Goal: Navigation & Orientation: Find specific page/section

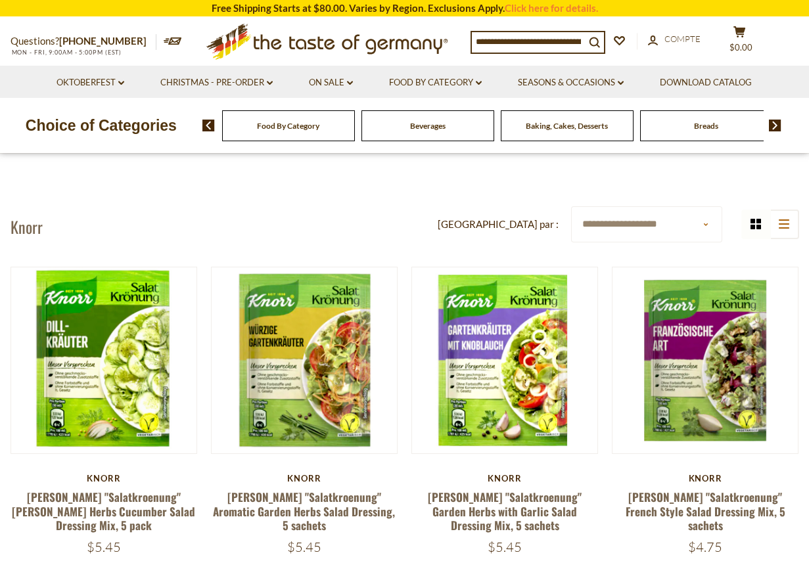
click at [282, 131] on div "Food By Category" at bounding box center [288, 125] width 133 height 31
click at [776, 125] on img at bounding box center [775, 126] width 12 height 12
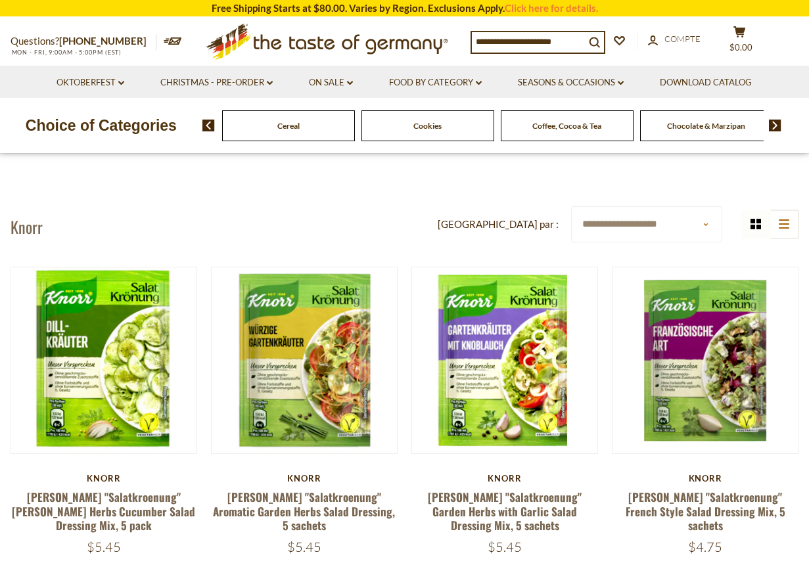
click at [776, 124] on img at bounding box center [775, 126] width 12 height 12
click at [775, 124] on img at bounding box center [775, 126] width 12 height 12
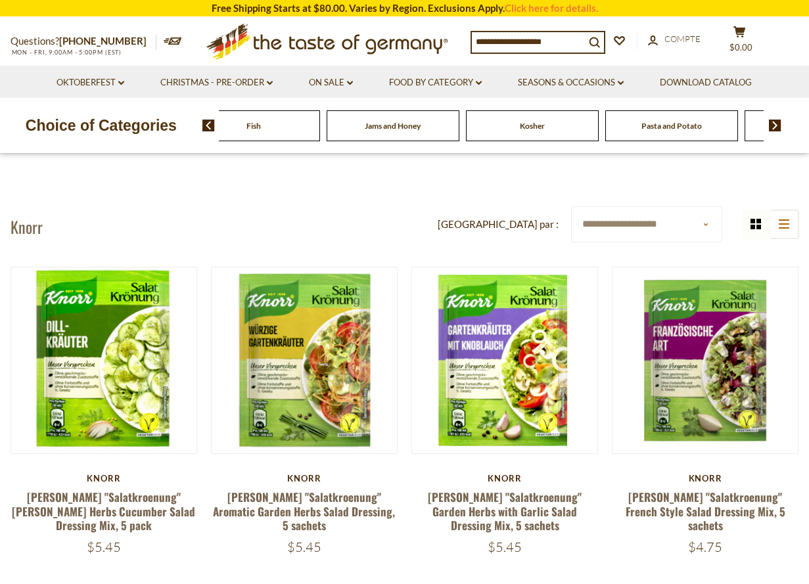
click at [775, 124] on img at bounding box center [775, 126] width 12 height 12
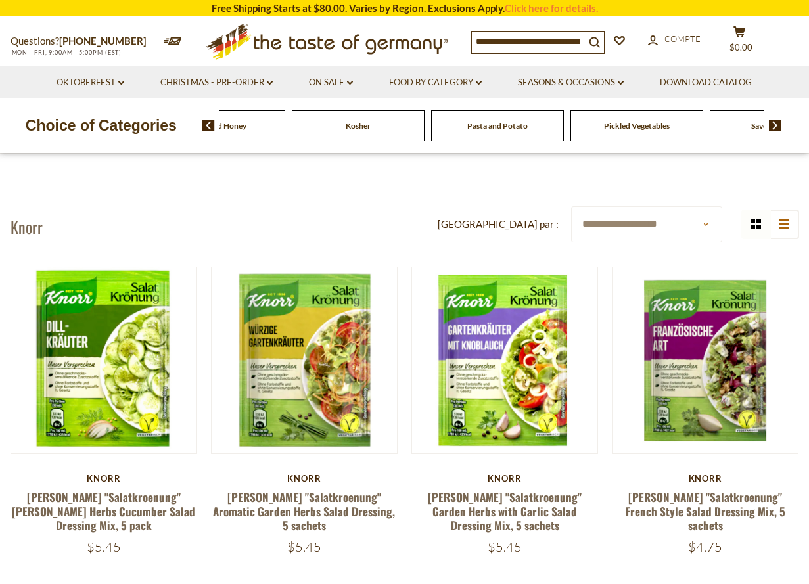
click at [775, 124] on img at bounding box center [775, 126] width 12 height 12
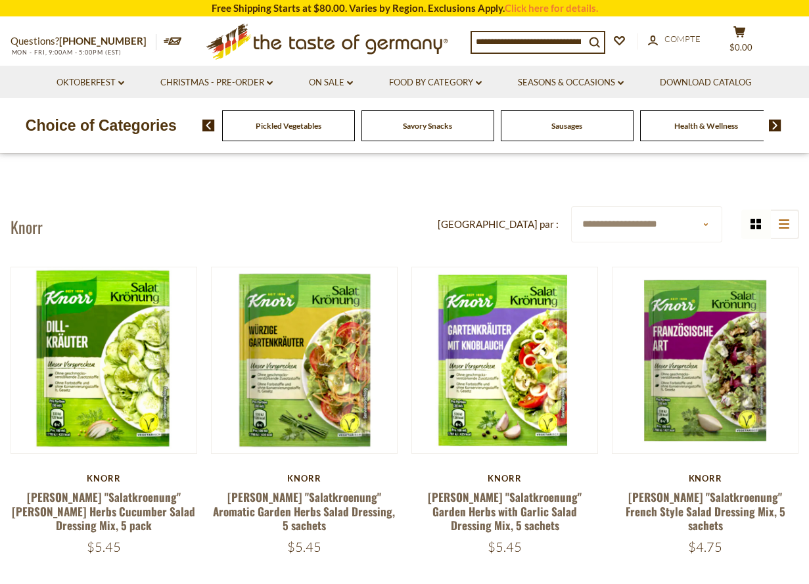
click at [775, 124] on img at bounding box center [775, 126] width 12 height 12
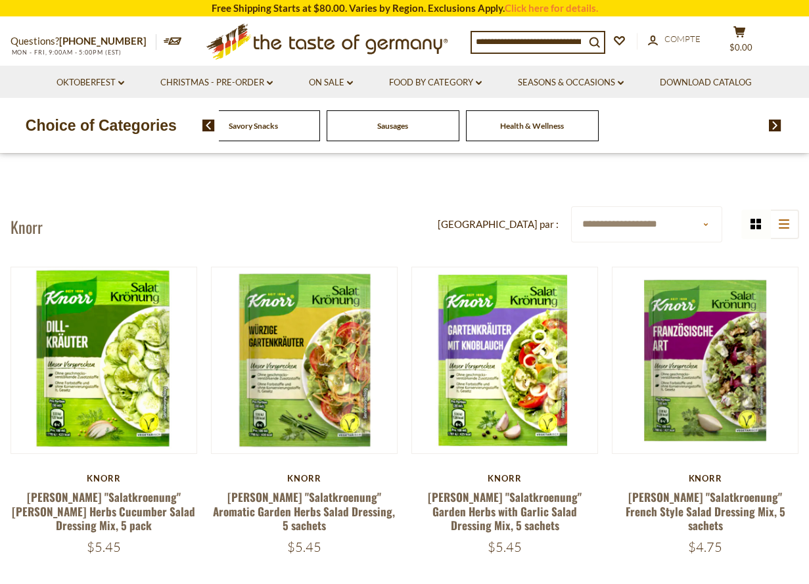
click at [208, 123] on img at bounding box center [208, 126] width 12 height 12
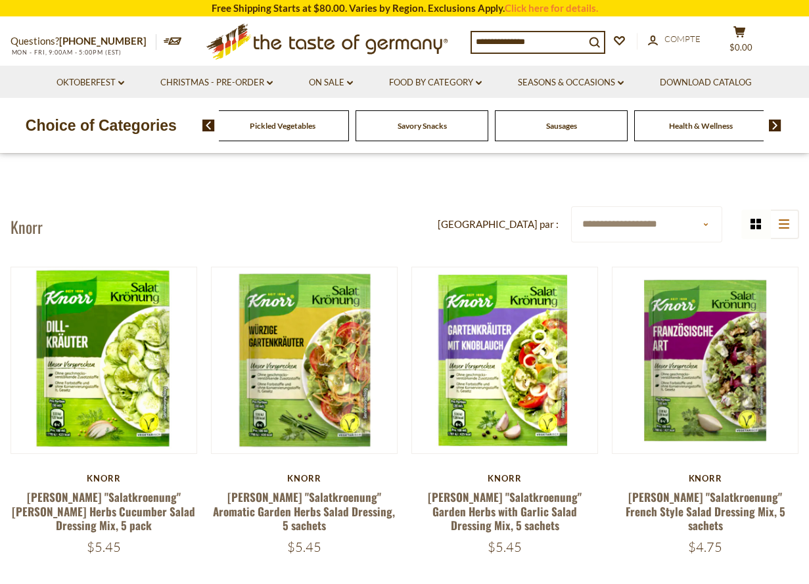
click at [208, 123] on img at bounding box center [208, 126] width 12 height 12
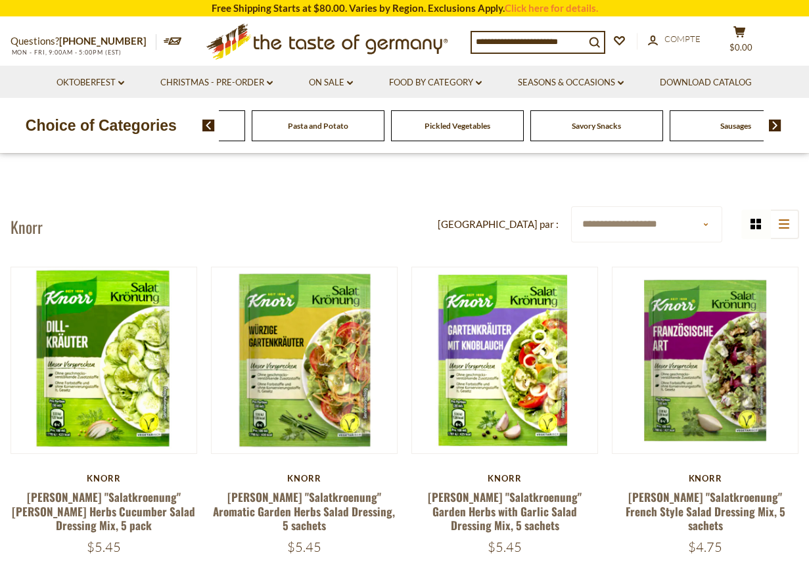
click at [208, 123] on img at bounding box center [208, 126] width 12 height 12
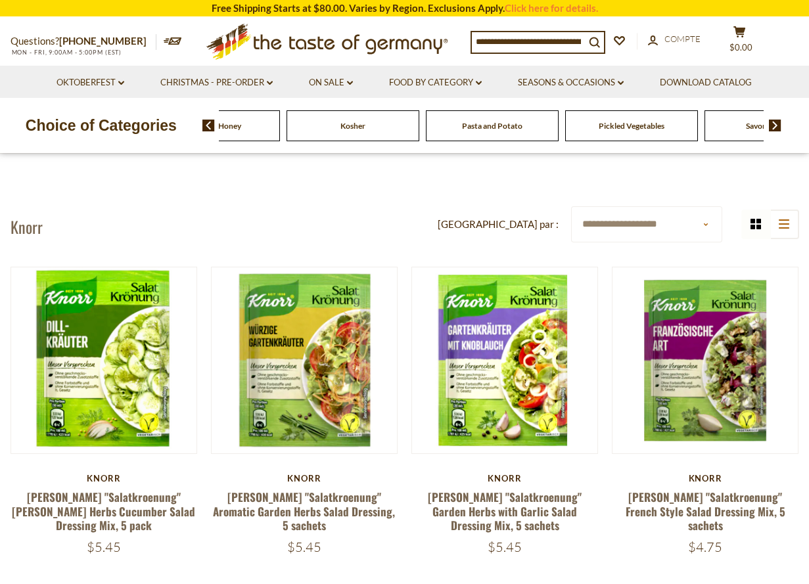
click at [208, 123] on img at bounding box center [208, 126] width 12 height 12
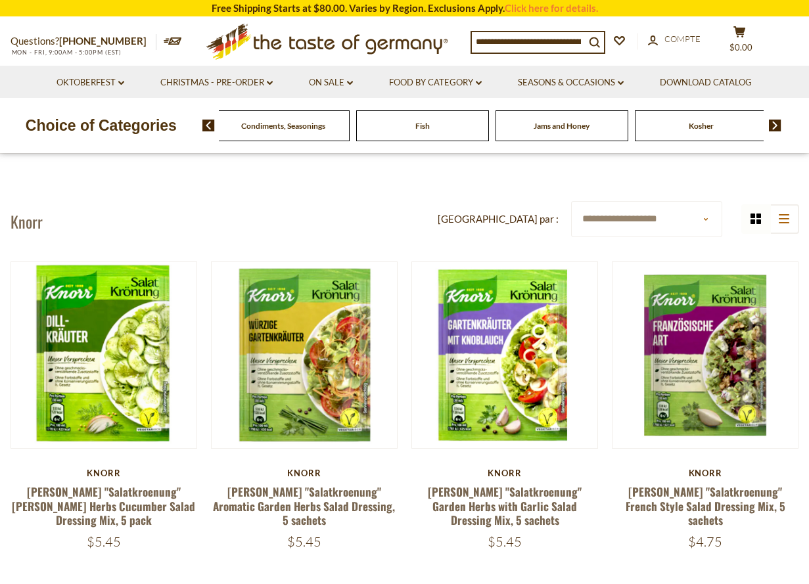
click at [208, 123] on img at bounding box center [208, 126] width 12 height 12
click at [457, 130] on span "Condiments, Seasonings" at bounding box center [457, 126] width 84 height 10
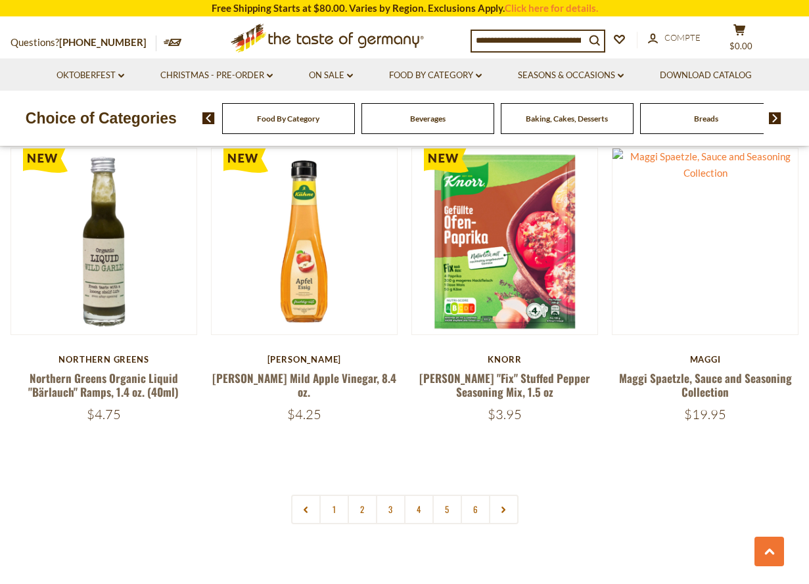
scroll to position [2924, 0]
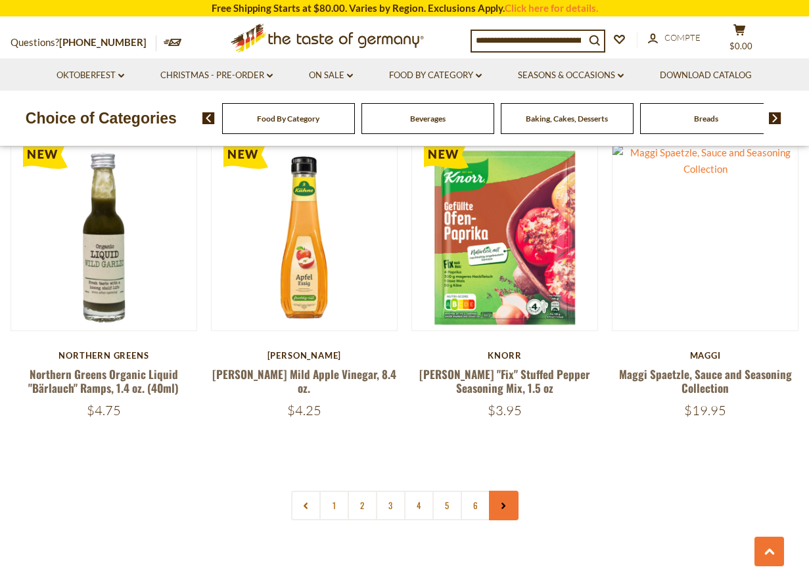
click at [501, 503] on icon at bounding box center [503, 506] width 8 height 7
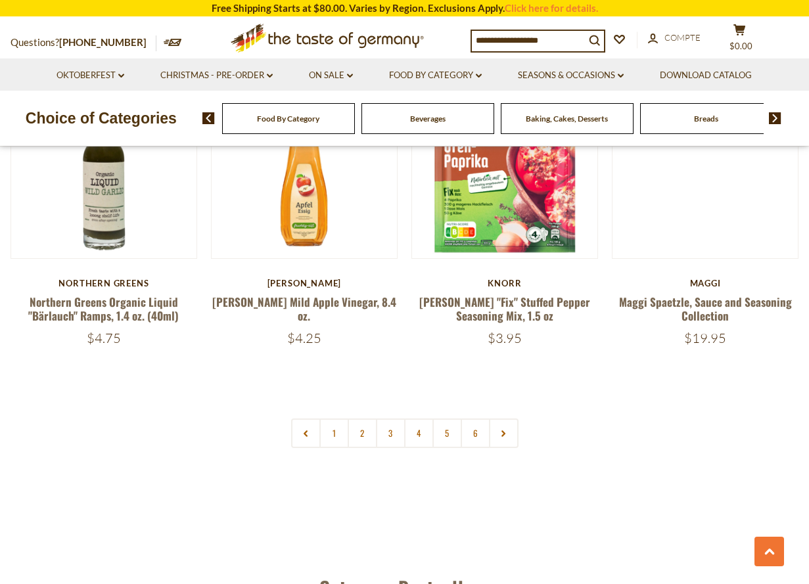
scroll to position [3017, 0]
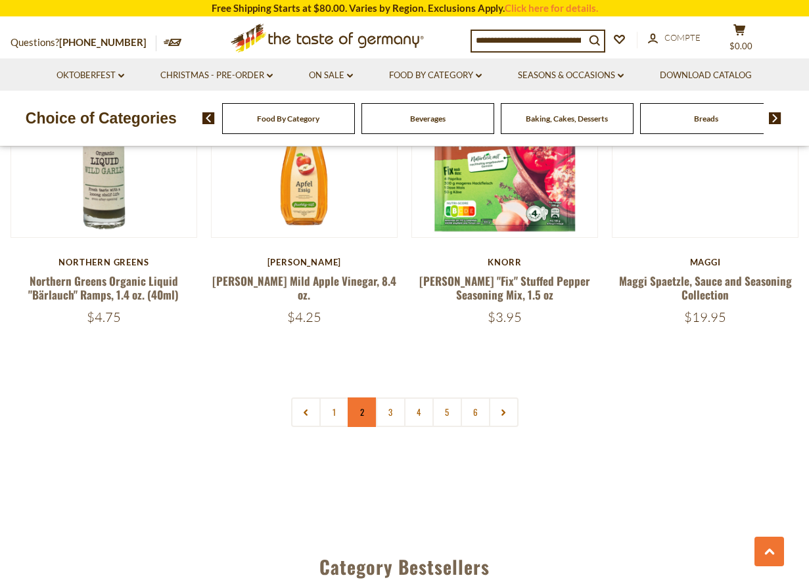
click at [358, 398] on link "2" at bounding box center [363, 413] width 30 height 30
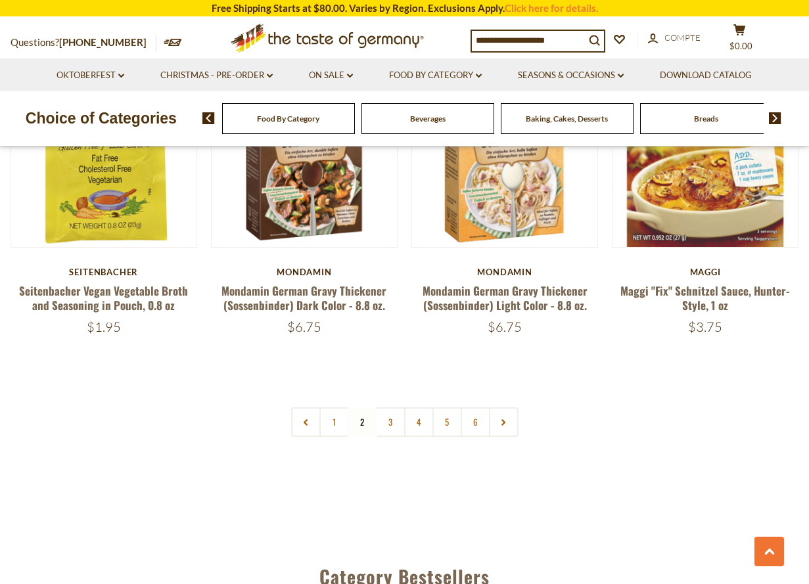
scroll to position [2984, 0]
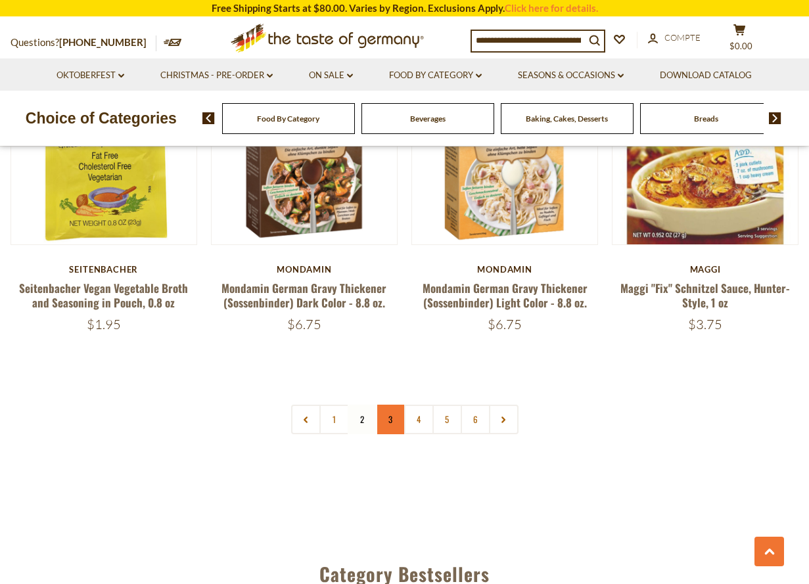
click at [391, 406] on link "3" at bounding box center [391, 420] width 30 height 30
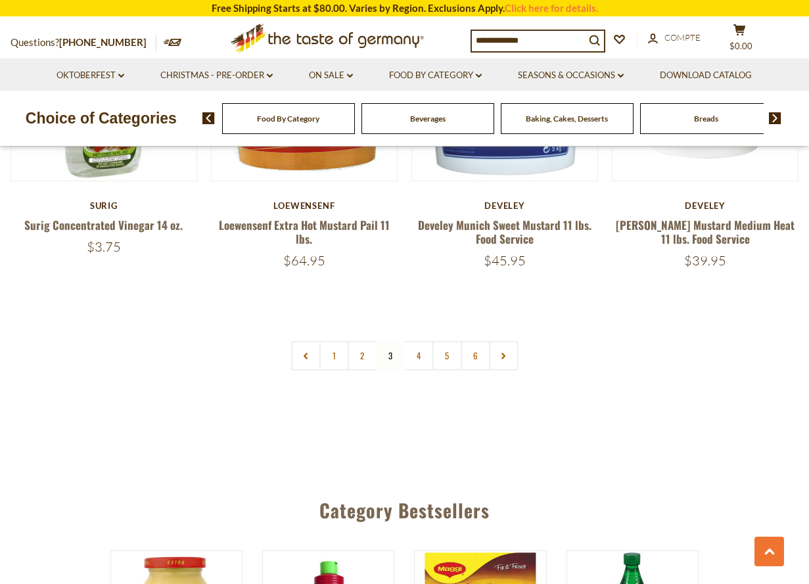
scroll to position [3047, 0]
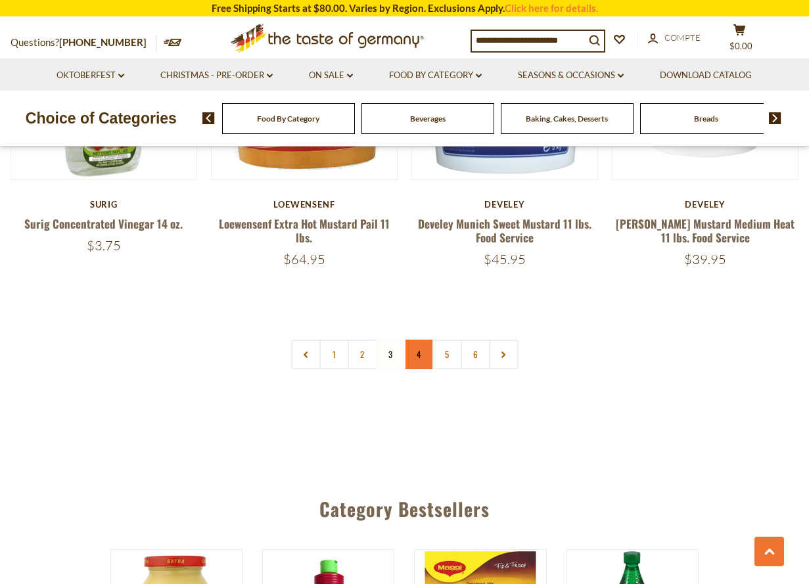
click at [421, 340] on link "4" at bounding box center [419, 355] width 30 height 30
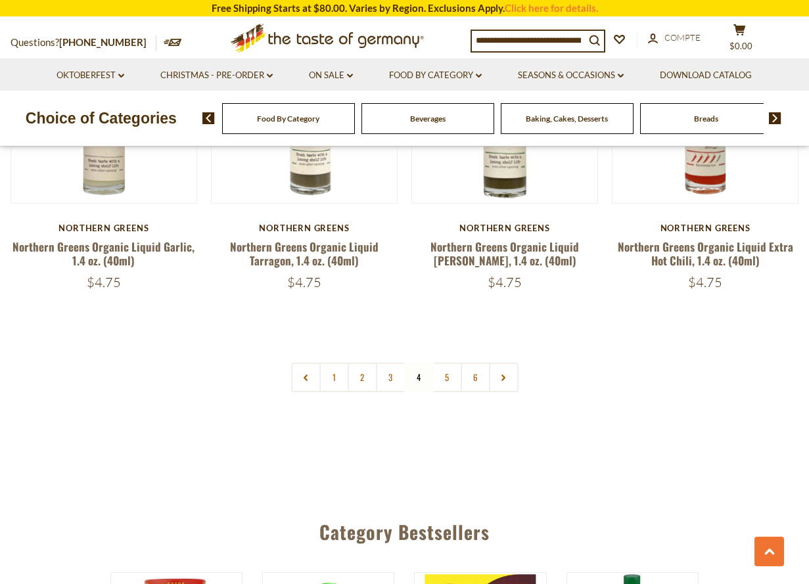
scroll to position [3038, 0]
click at [449, 362] on link "5" at bounding box center [447, 377] width 30 height 30
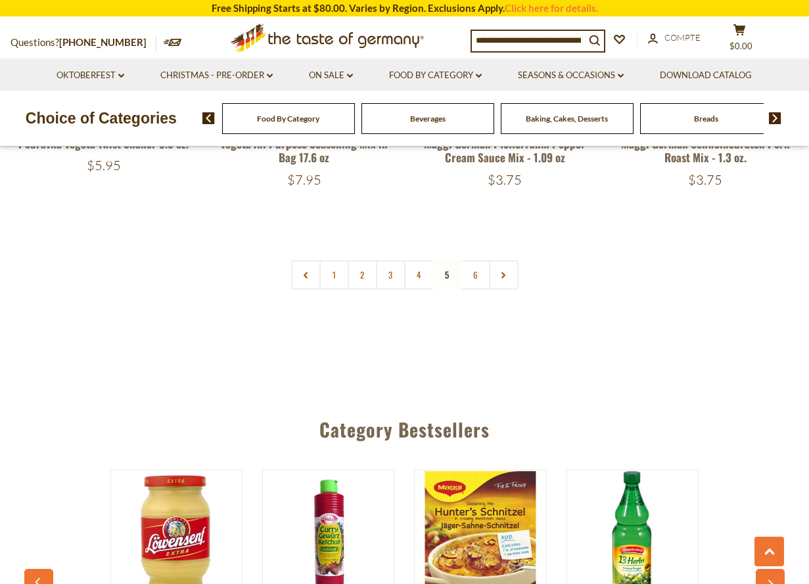
scroll to position [3172, 0]
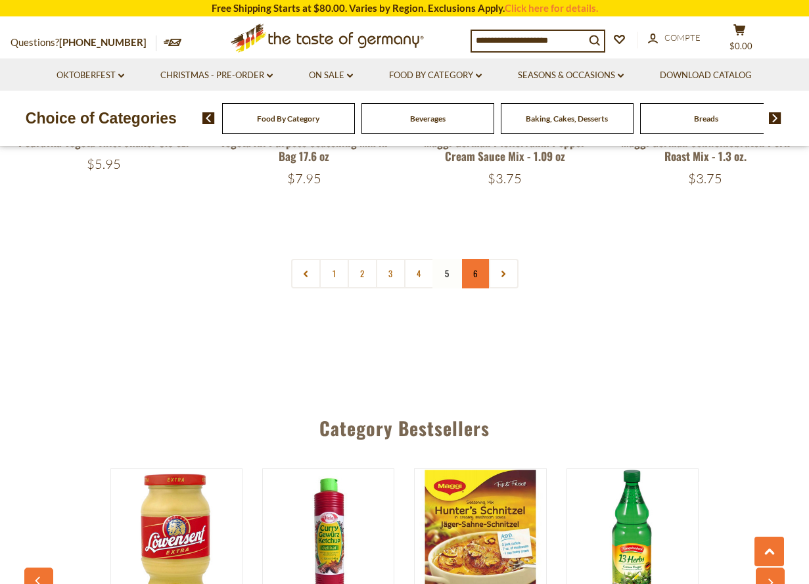
click at [478, 259] on link "6" at bounding box center [476, 274] width 30 height 30
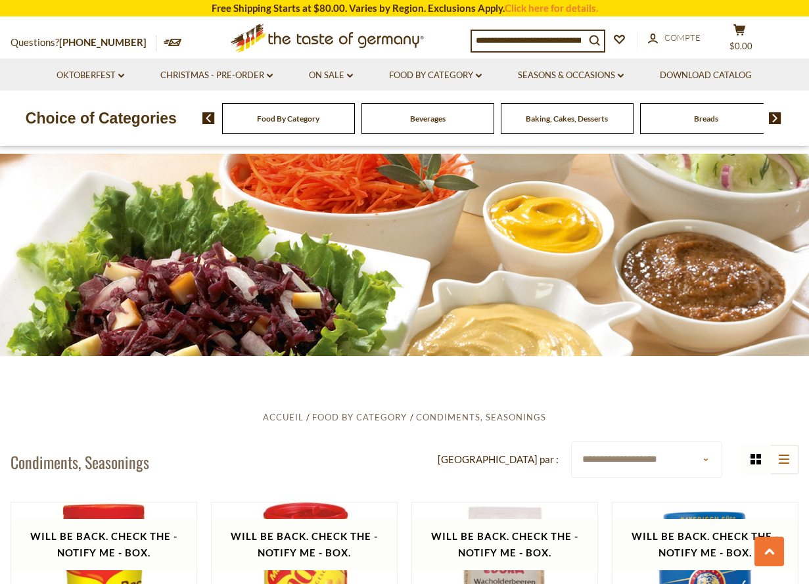
scroll to position [1785, 0]
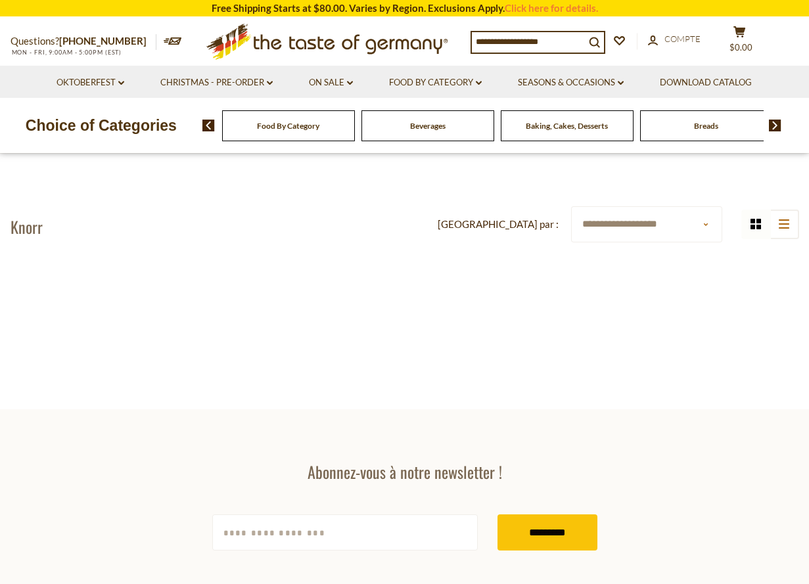
scroll to position [5, 0]
